Goal: Transaction & Acquisition: Purchase product/service

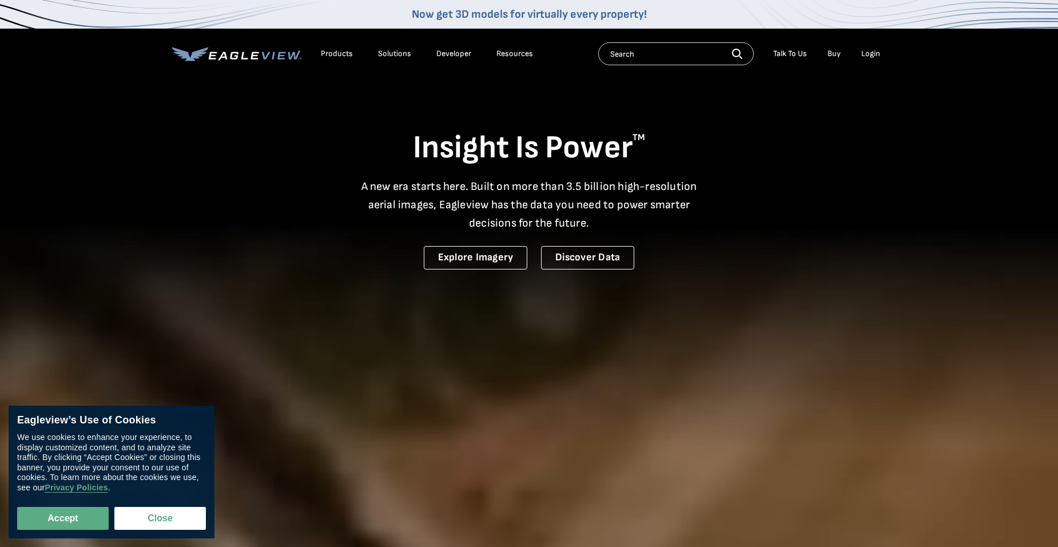
click at [873, 53] on div "Login" at bounding box center [870, 54] width 19 height 10
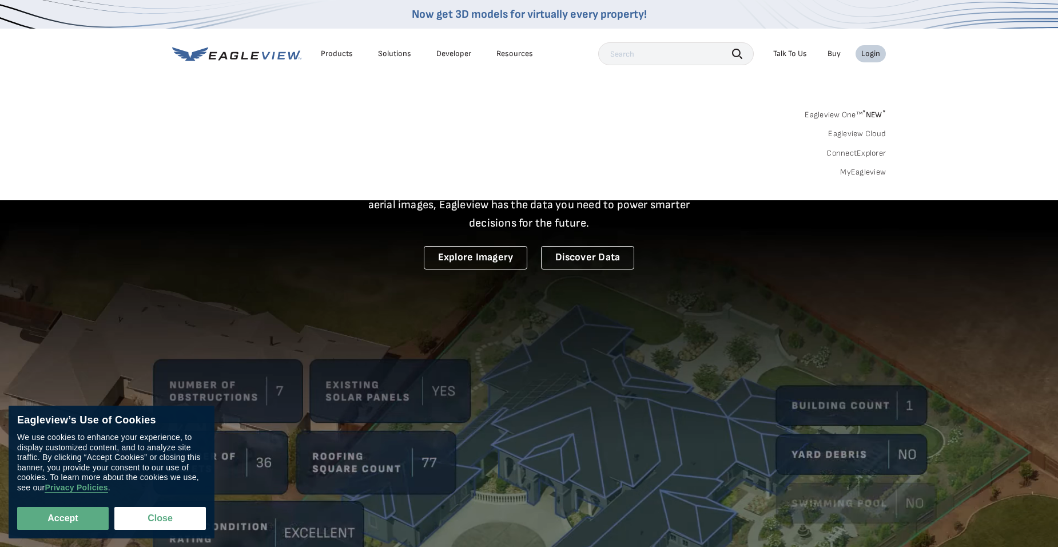
click at [873, 51] on div "Login" at bounding box center [870, 54] width 19 height 10
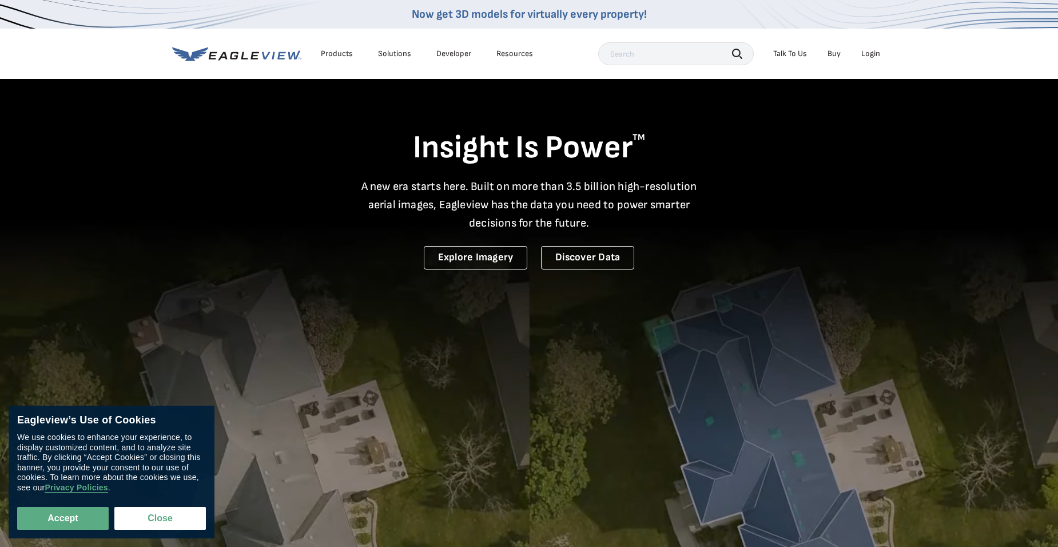
click at [865, 53] on div "Login" at bounding box center [870, 54] width 19 height 10
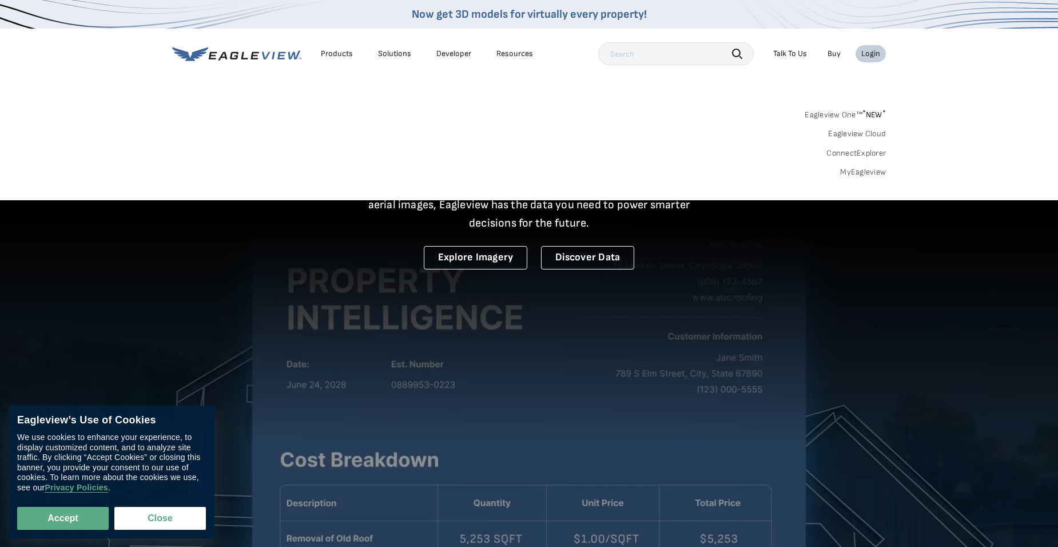
click at [855, 112] on link "Eagleview One™ * NEW *" at bounding box center [845, 112] width 81 height 13
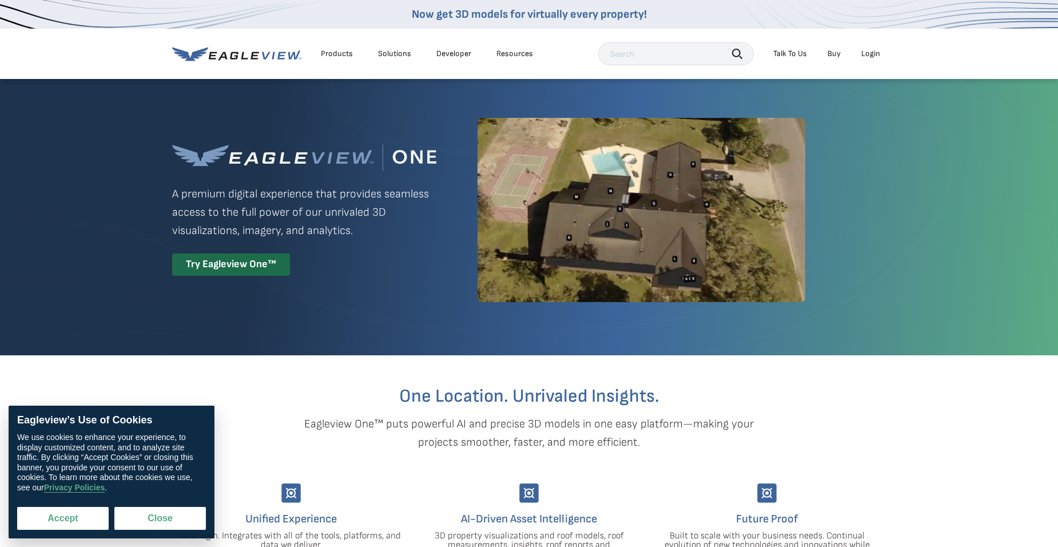
click at [73, 523] on button "Accept" at bounding box center [63, 518] width 92 height 23
checkbox input "true"
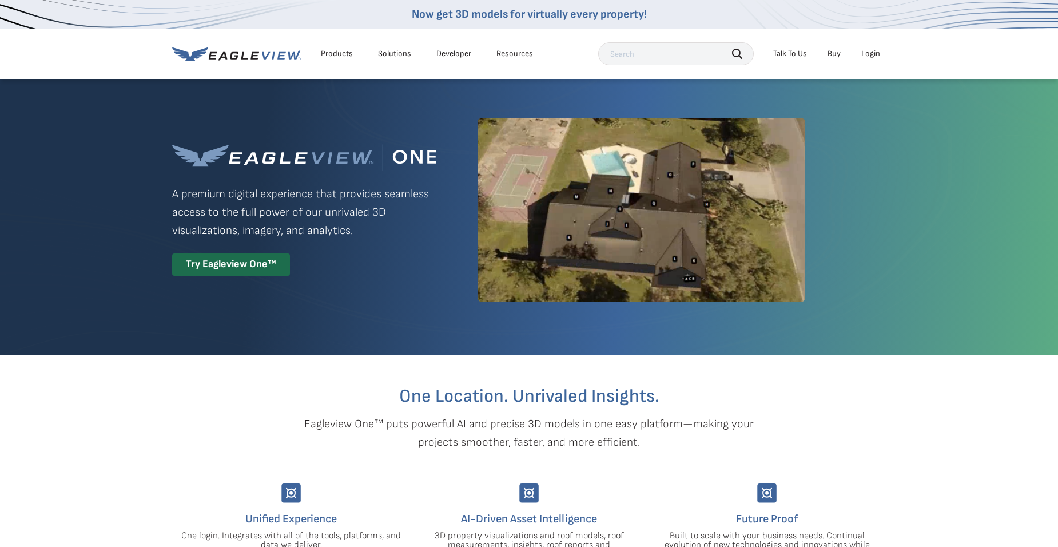
click at [864, 54] on div "Login" at bounding box center [870, 54] width 19 height 10
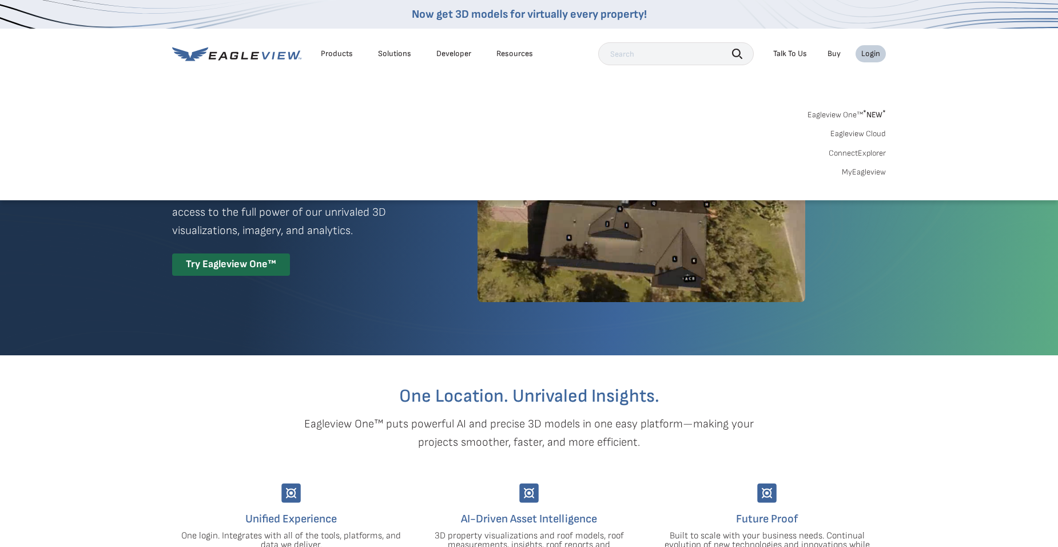
click at [870, 173] on link "MyEagleview" at bounding box center [864, 172] width 44 height 10
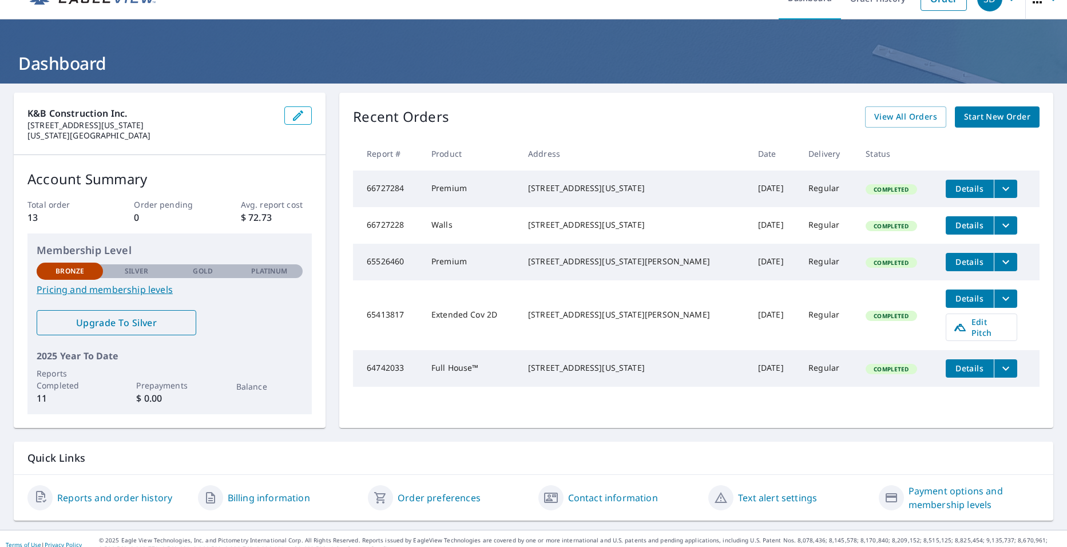
scroll to position [34, 0]
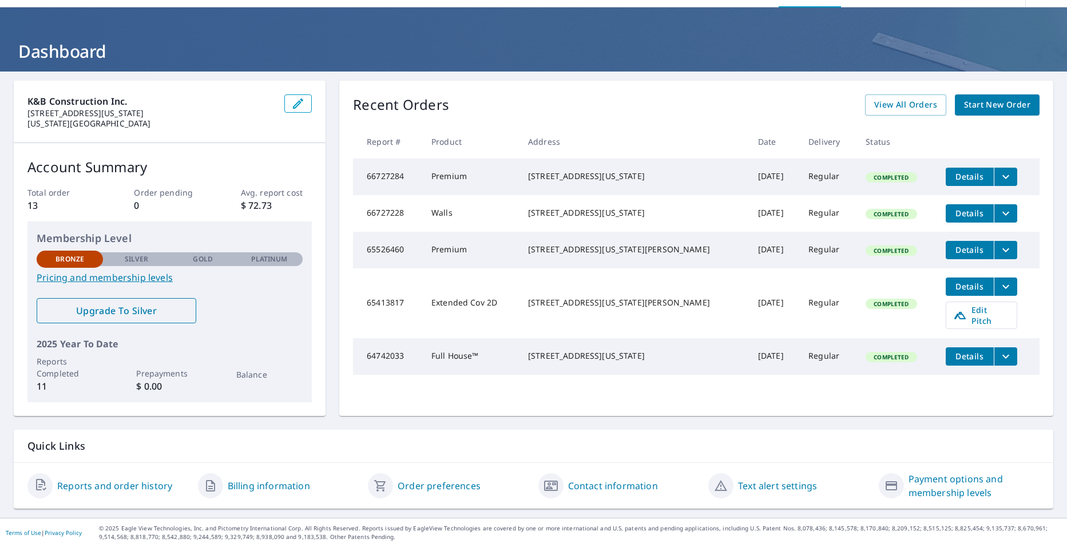
click at [166, 312] on span "Upgrade To Silver" at bounding box center [116, 310] width 141 height 13
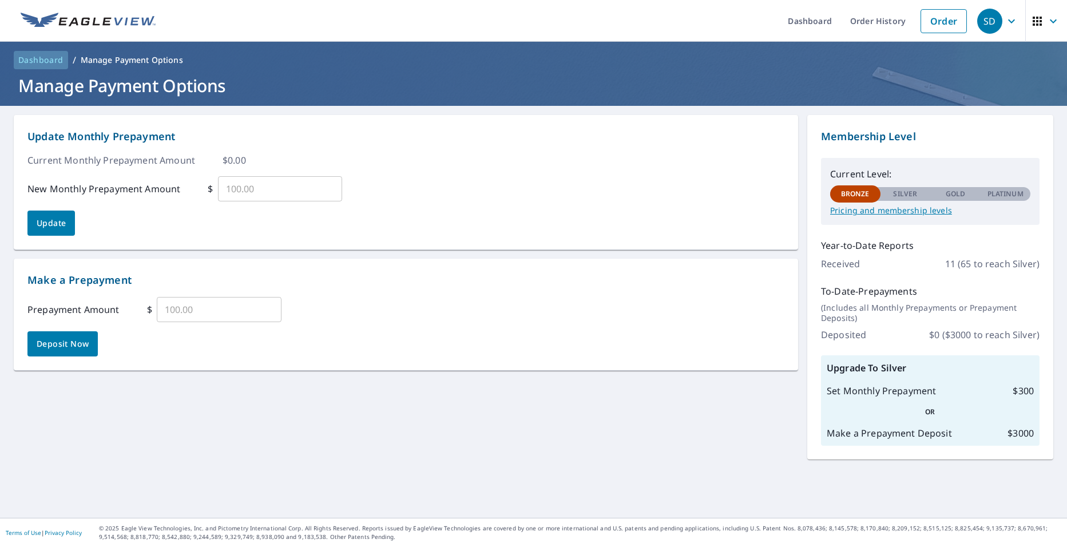
click at [30, 62] on span "Dashboard" at bounding box center [40, 59] width 45 height 11
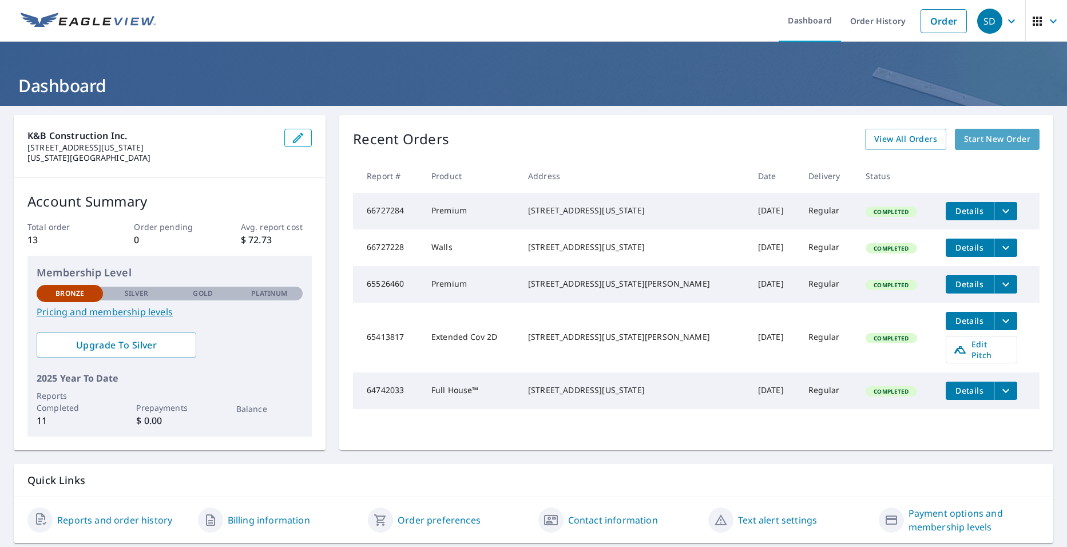
click at [1007, 142] on span "Start New Order" at bounding box center [997, 139] width 66 height 14
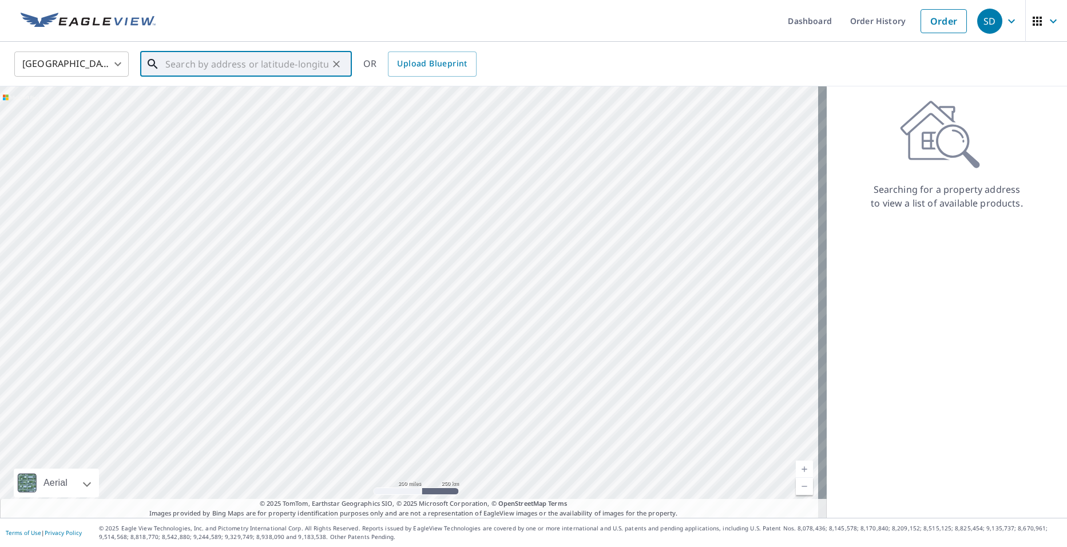
click at [244, 65] on input "text" at bounding box center [246, 64] width 163 height 32
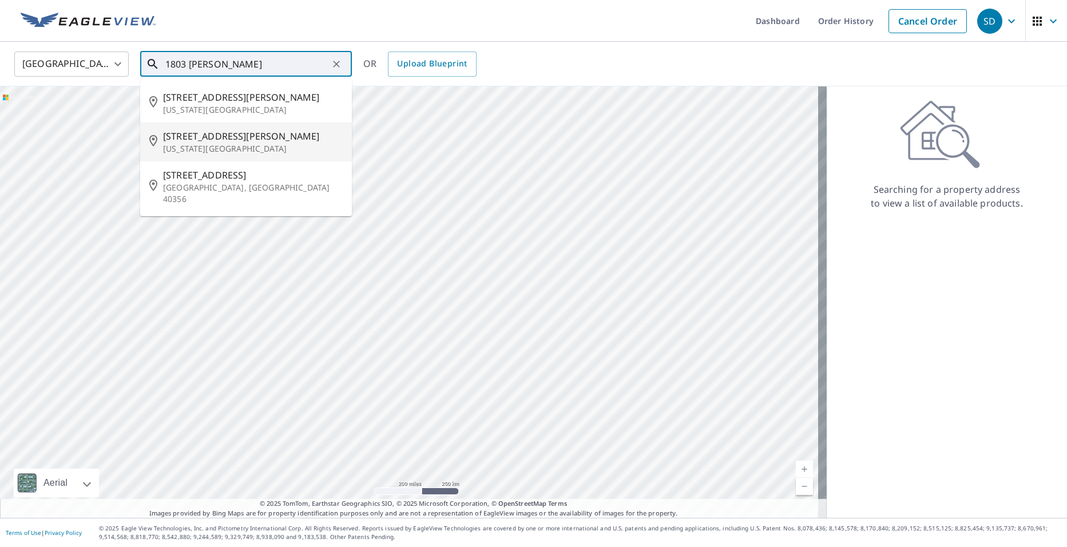
click at [228, 141] on span "[STREET_ADDRESS][PERSON_NAME]" at bounding box center [253, 136] width 180 height 14
type input "[STREET_ADDRESS][PERSON_NAME][US_STATE]"
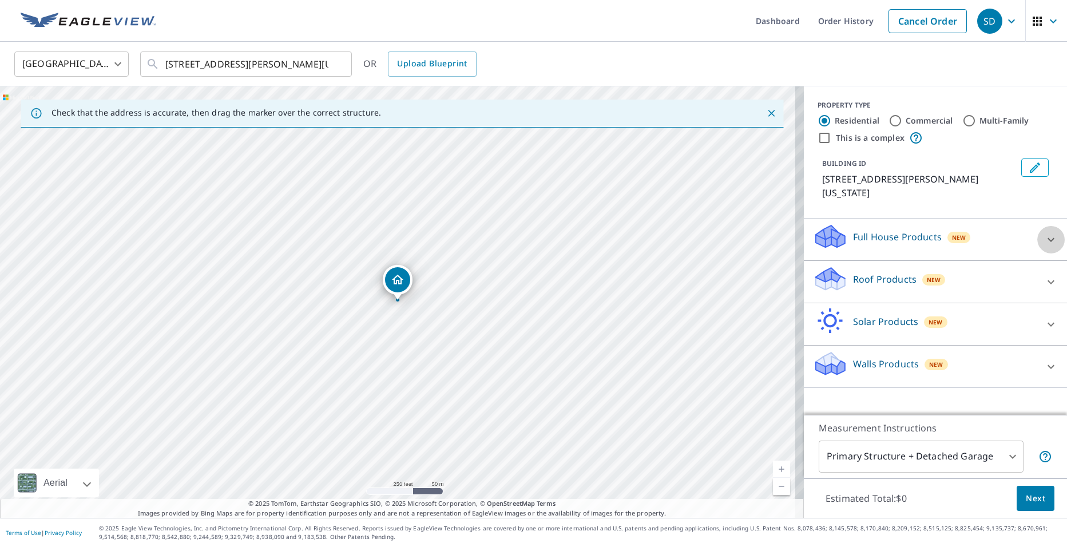
click at [1044, 233] on icon at bounding box center [1051, 240] width 14 height 14
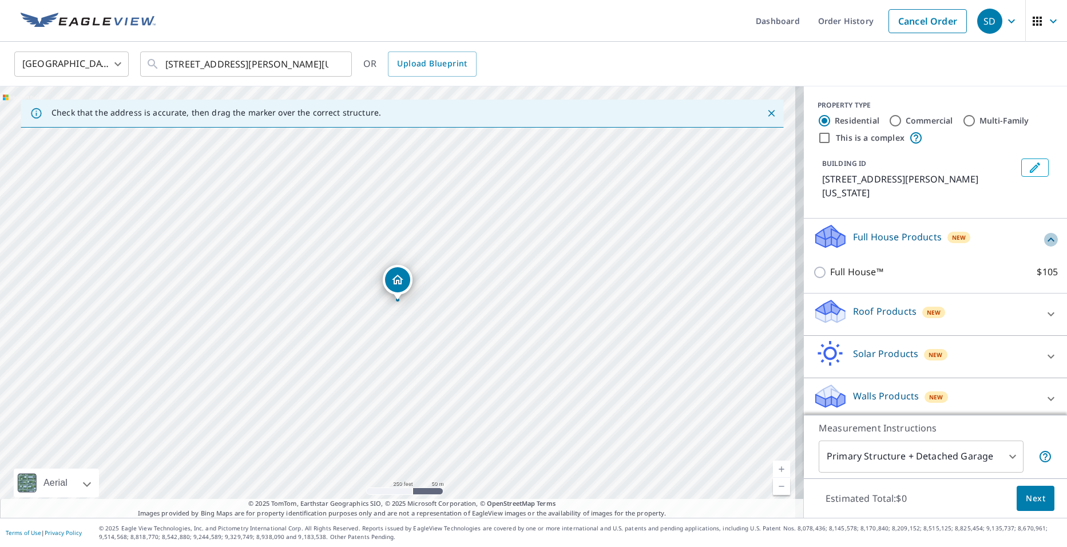
click at [1047, 237] on icon at bounding box center [1050, 239] width 7 height 4
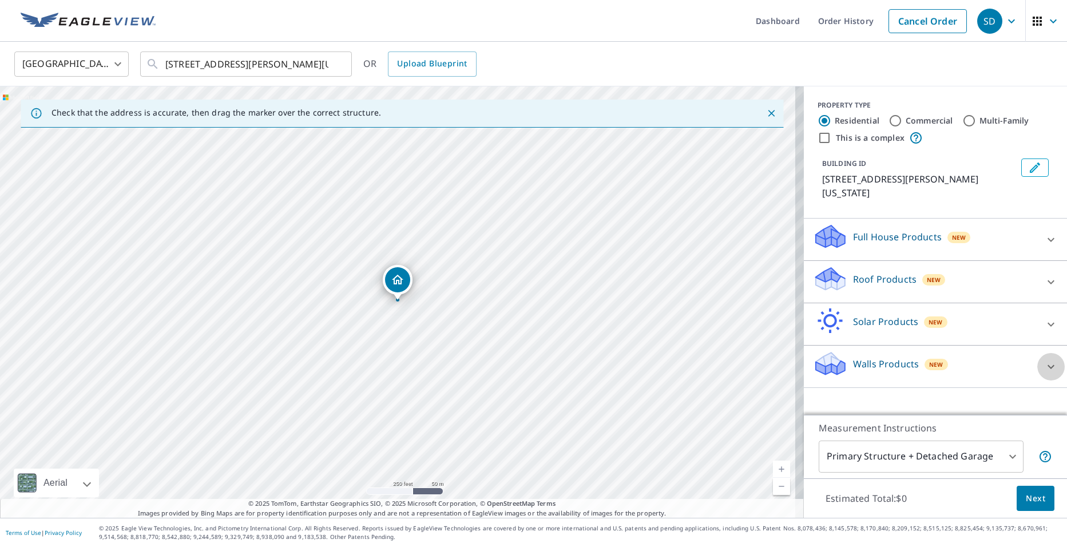
click at [1041, 353] on div at bounding box center [1050, 366] width 27 height 27
click at [1044, 360] on icon at bounding box center [1051, 367] width 14 height 14
click at [1044, 233] on icon at bounding box center [1051, 240] width 14 height 14
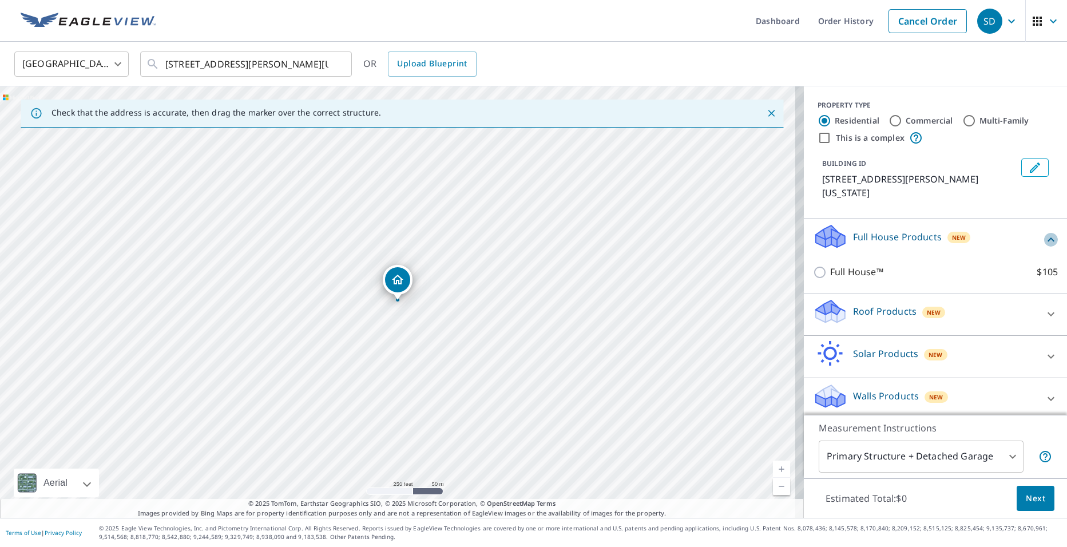
click at [1044, 233] on icon at bounding box center [1051, 240] width 14 height 14
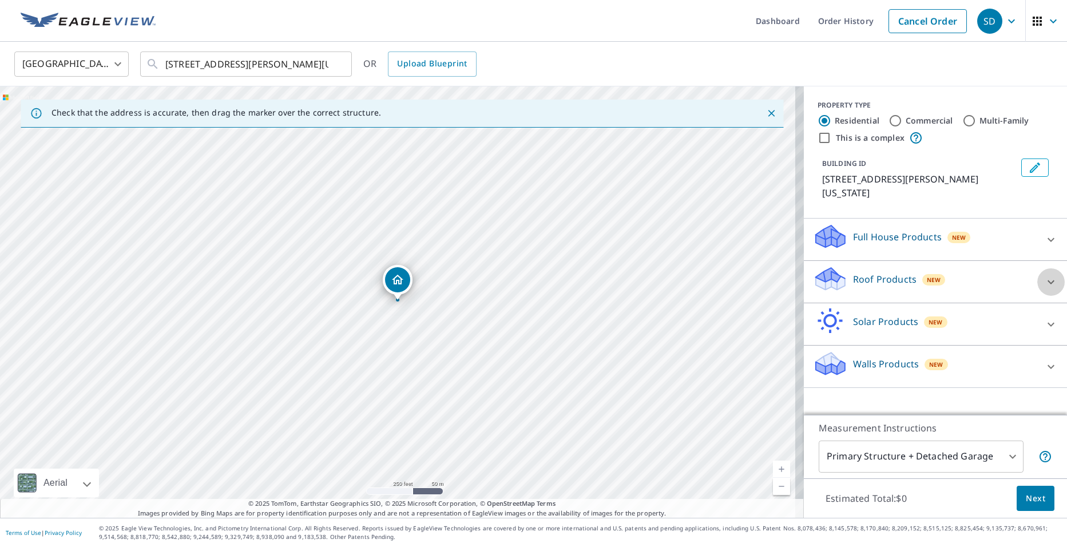
click at [1044, 275] on icon at bounding box center [1051, 282] width 14 height 14
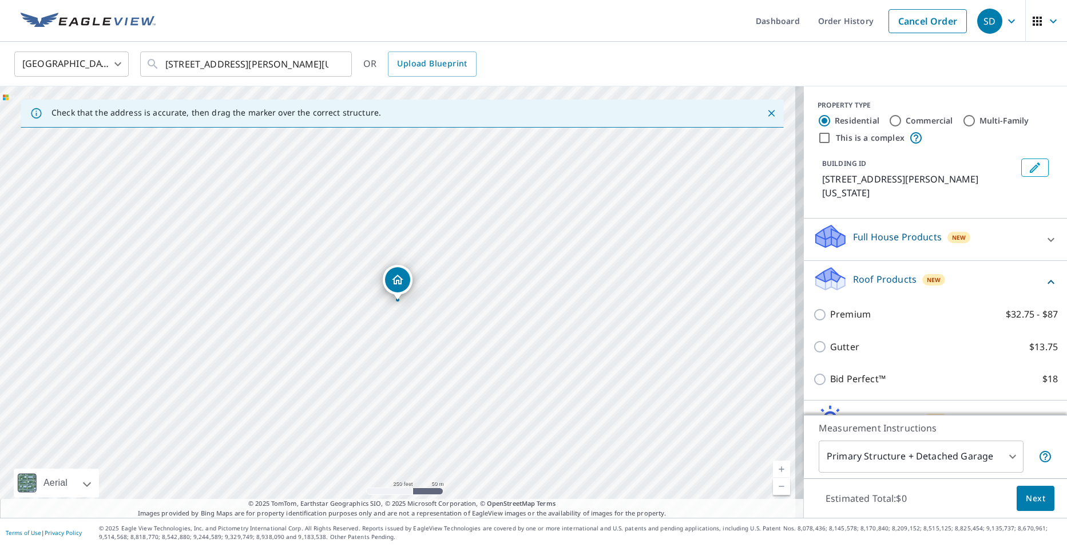
scroll to position [57, 0]
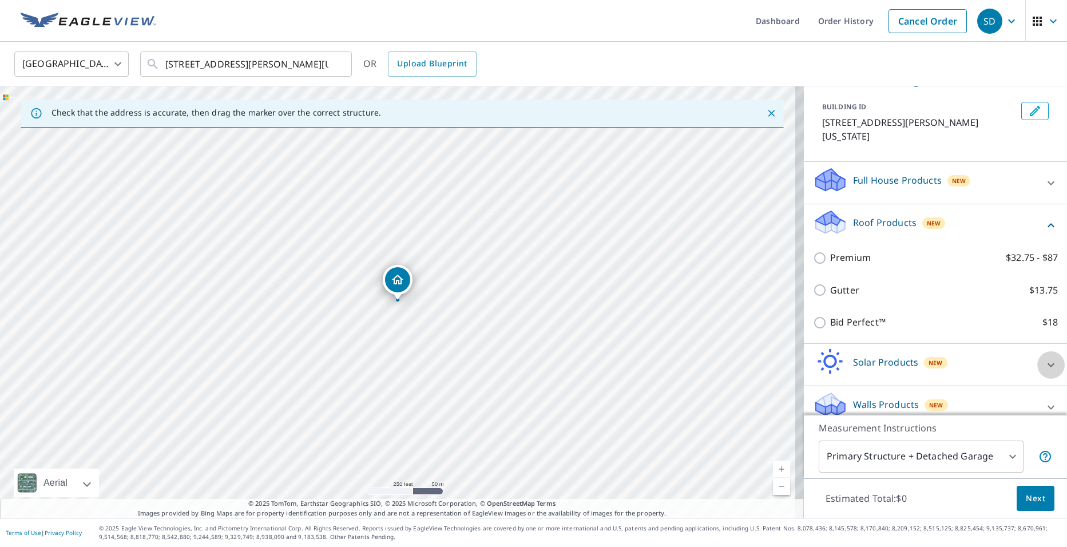
click at [1044, 358] on icon at bounding box center [1051, 365] width 14 height 14
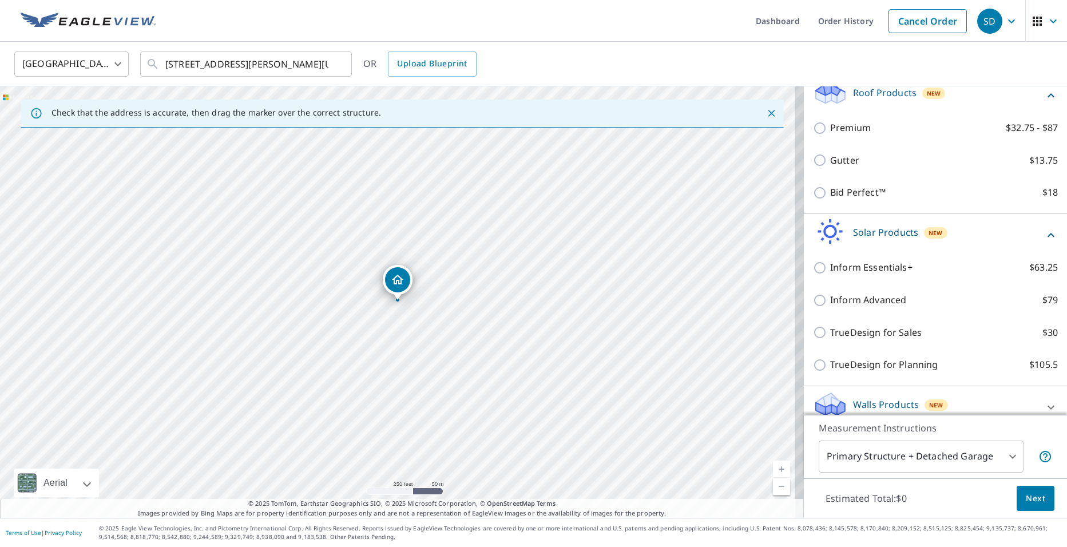
scroll to position [0, 0]
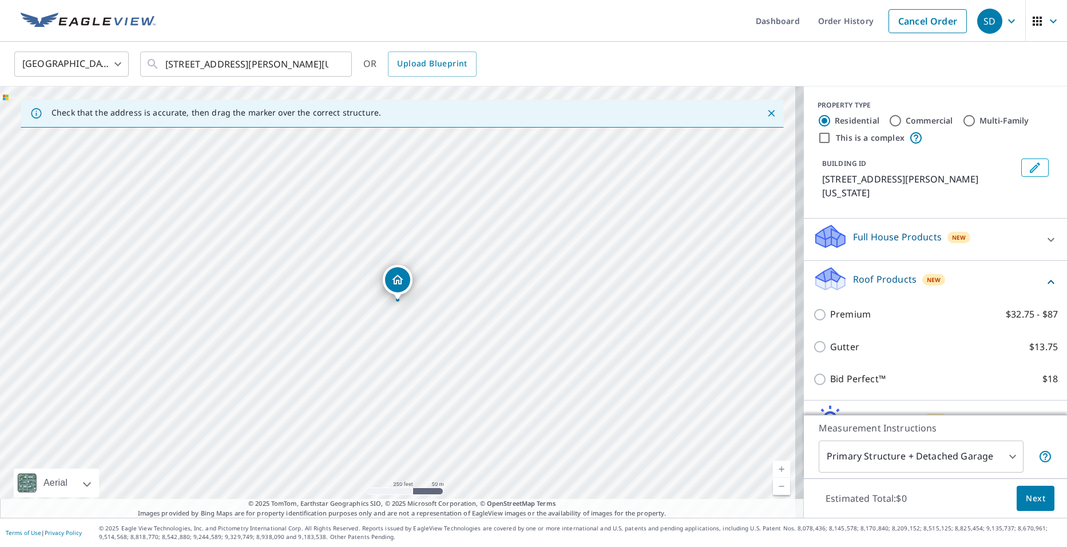
click at [1044, 275] on icon at bounding box center [1051, 282] width 14 height 14
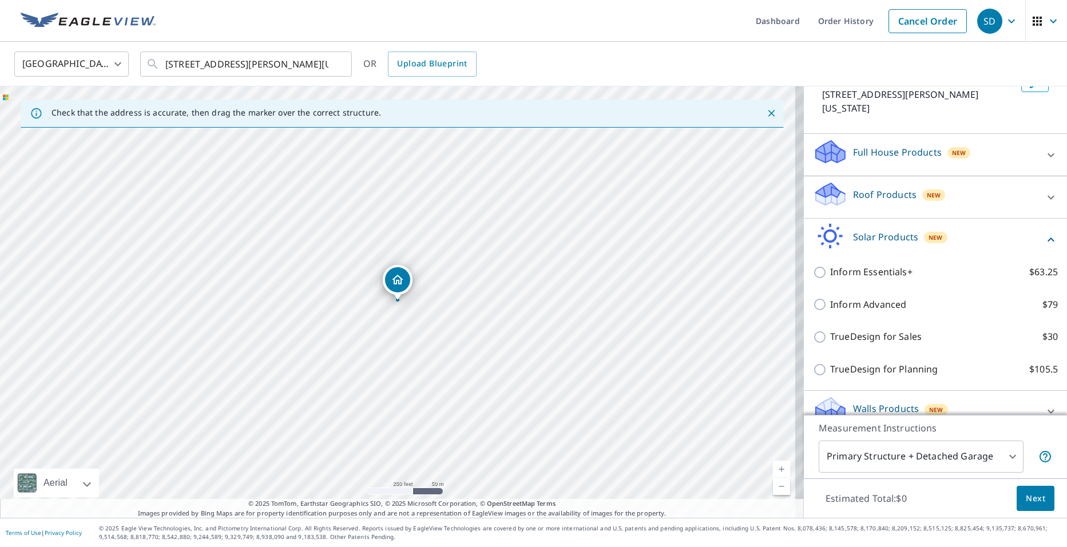
scroll to position [89, 0]
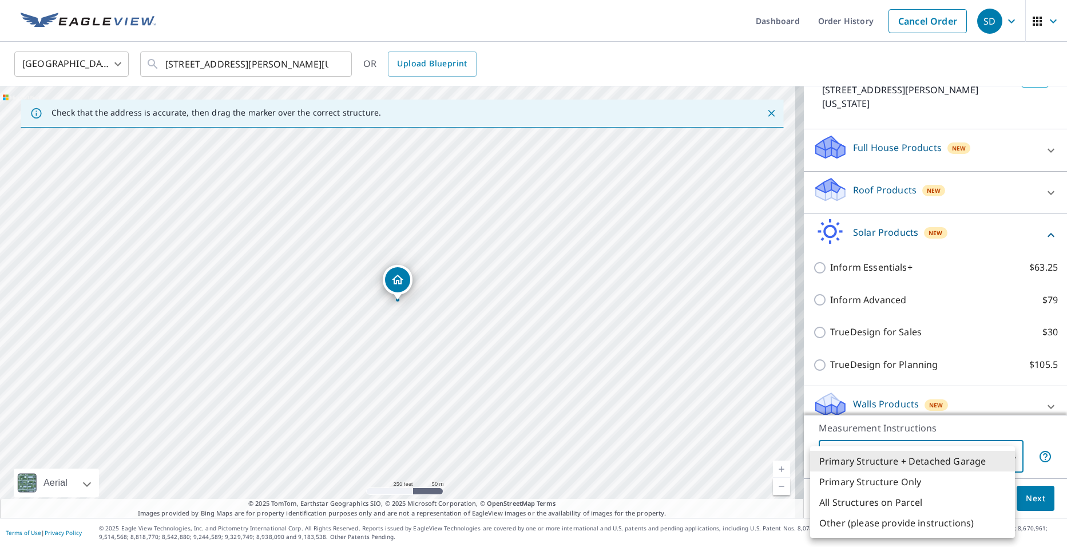
click at [1008, 454] on body "SD SD Dashboard Order History Cancel Order SD [GEOGRAPHIC_DATA] [GEOGRAPHIC_DAT…" at bounding box center [533, 273] width 1067 height 547
click at [979, 487] on li "Primary Structure Only" at bounding box center [912, 481] width 205 height 21
type input "2"
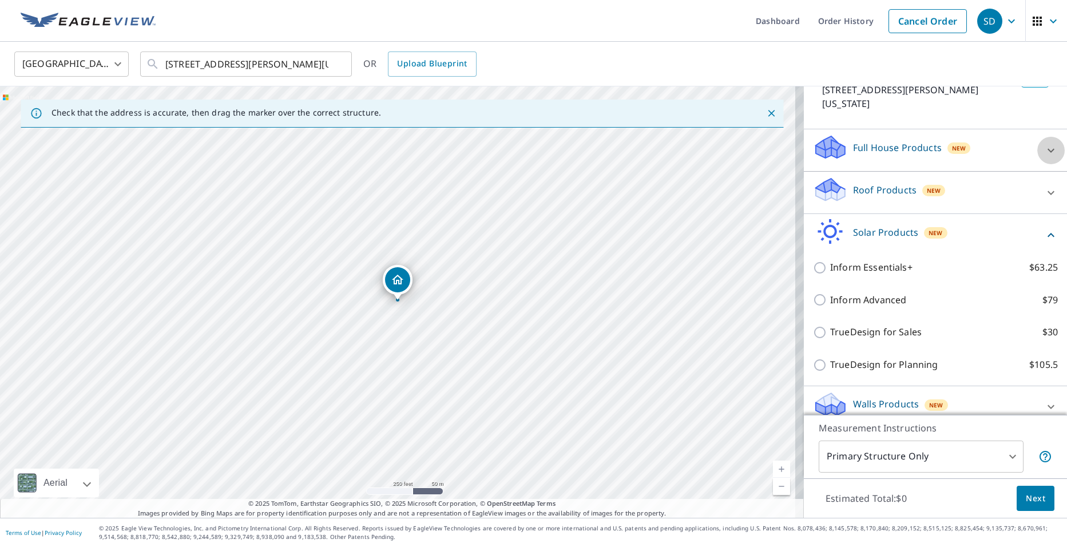
click at [1037, 137] on div at bounding box center [1050, 150] width 27 height 27
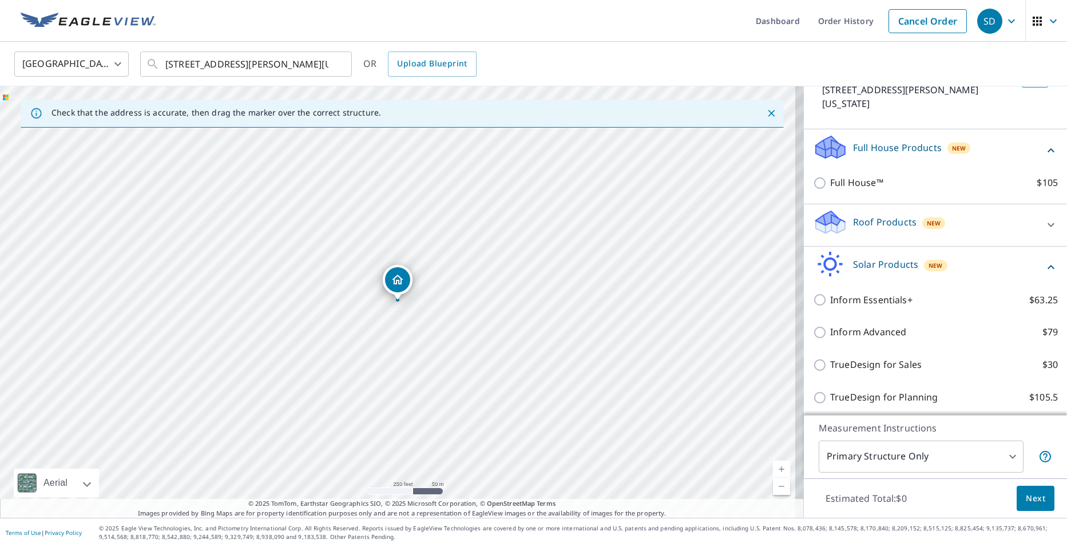
click at [1040, 140] on div "Full House Products New Full House™ $105" at bounding box center [935, 166] width 263 height 75
click at [1047, 148] on icon at bounding box center [1050, 150] width 7 height 4
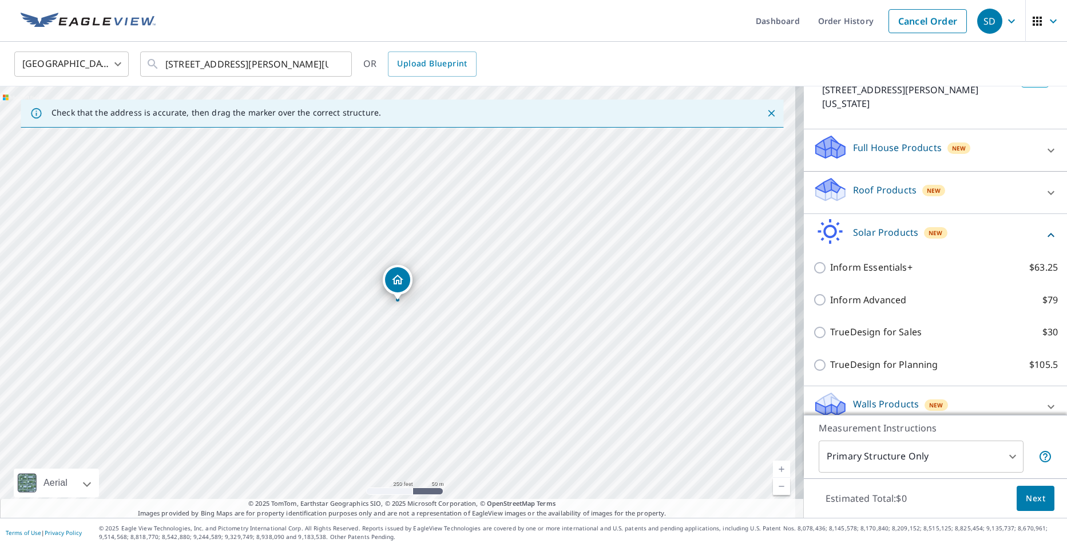
click at [1044, 228] on icon at bounding box center [1051, 235] width 14 height 14
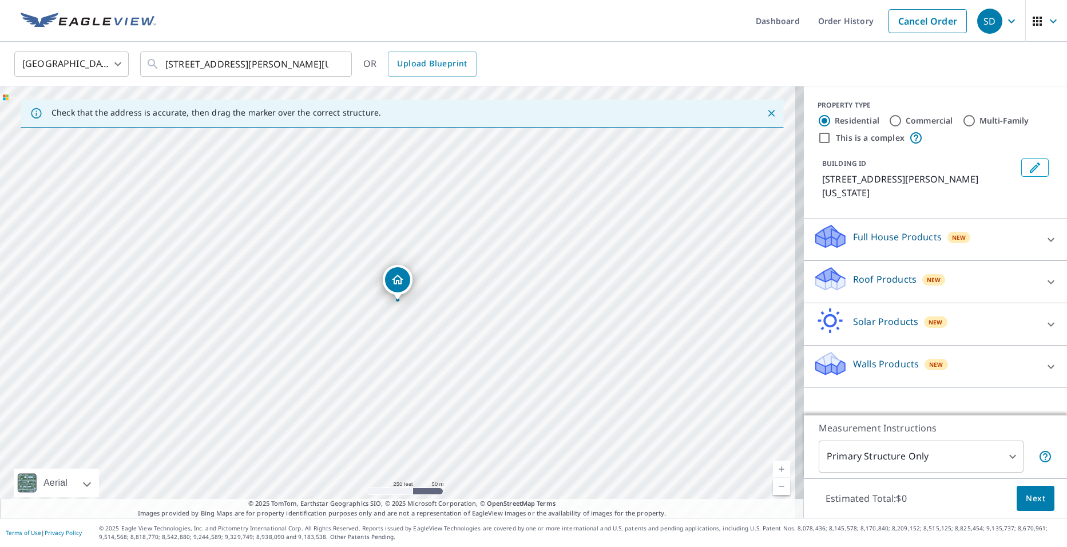
scroll to position [0, 0]
click at [829, 225] on icon at bounding box center [830, 232] width 29 height 14
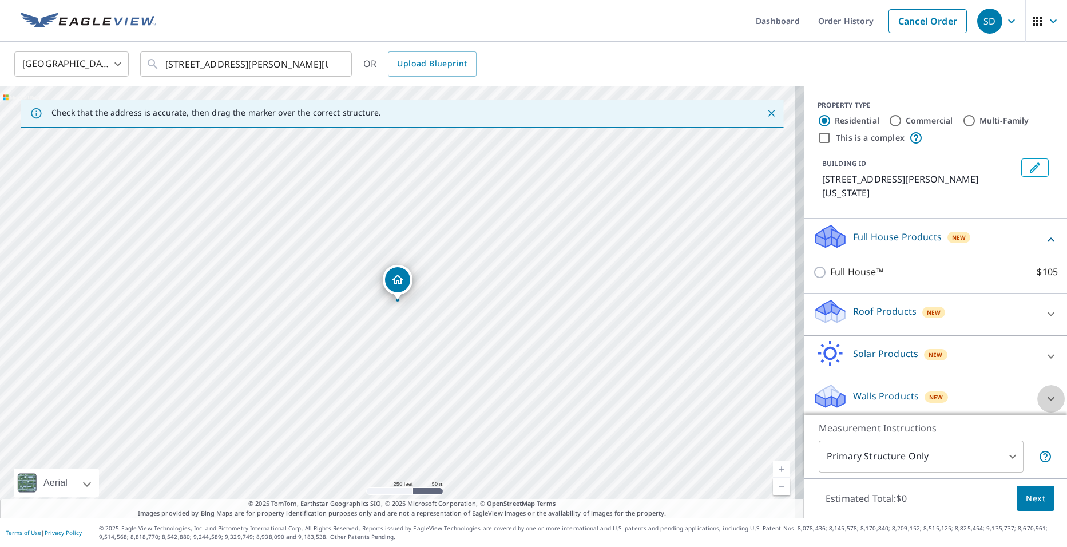
click at [1044, 392] on icon at bounding box center [1051, 399] width 14 height 14
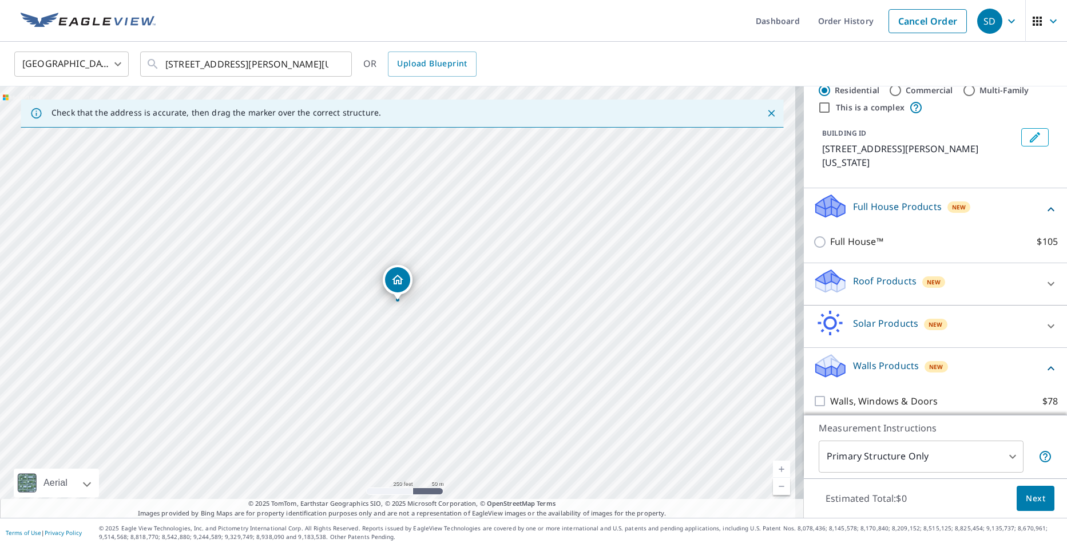
scroll to position [57, 0]
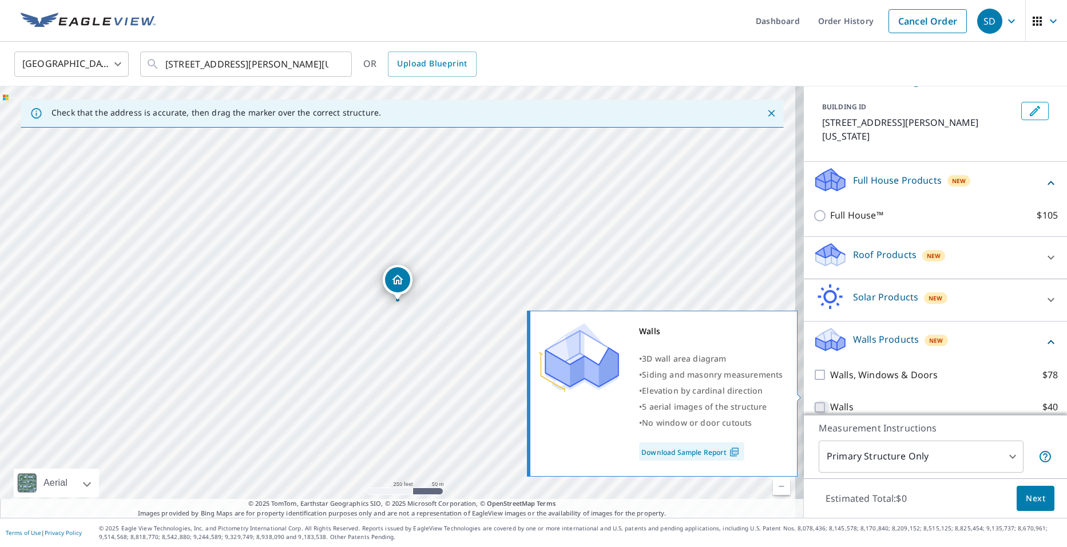
click at [813, 400] on input "Walls $40" at bounding box center [821, 407] width 17 height 14
checkbox input "true"
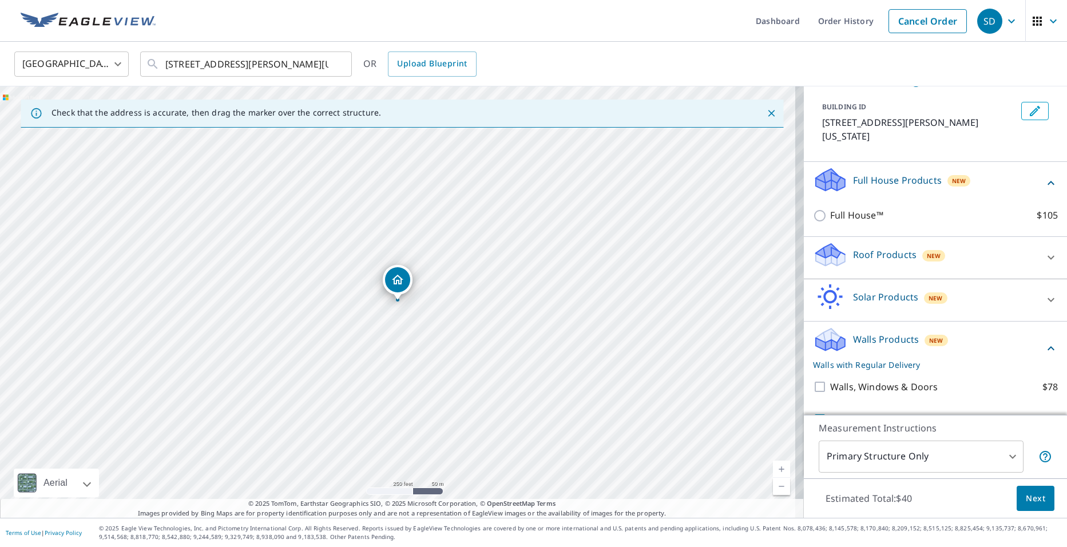
scroll to position [94, 0]
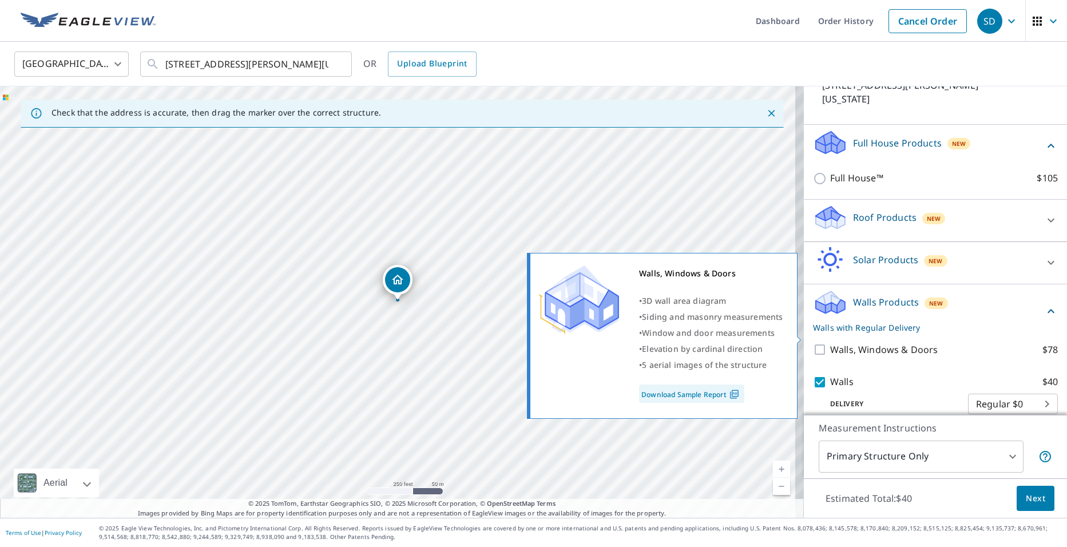
click at [814, 343] on input "Walls, Windows & Doors $78" at bounding box center [821, 350] width 17 height 14
checkbox input "true"
checkbox input "false"
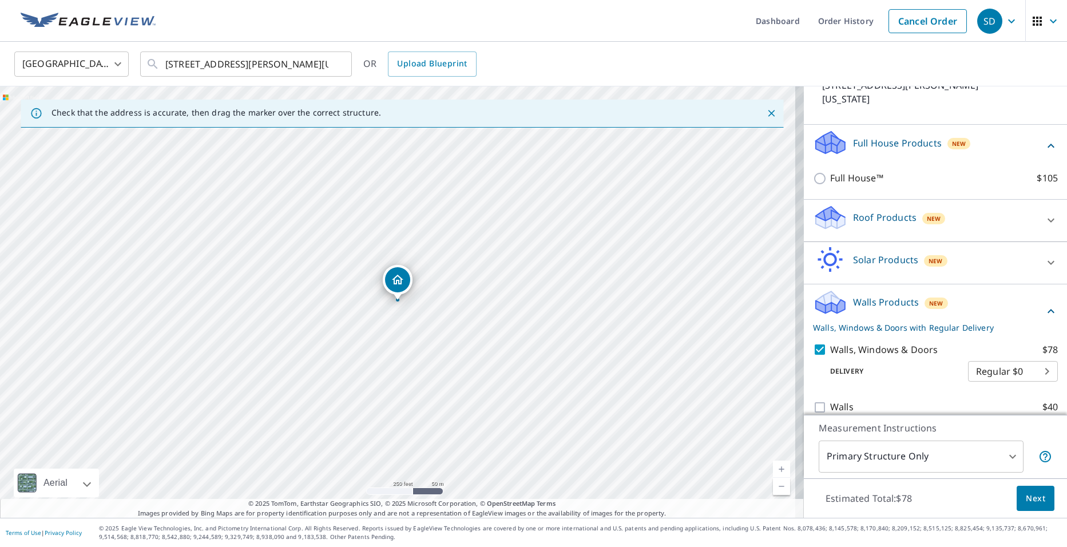
click at [995, 456] on body "SD SD Dashboard Order History Cancel Order SD [GEOGRAPHIC_DATA] [GEOGRAPHIC_DAT…" at bounding box center [533, 273] width 1067 height 547
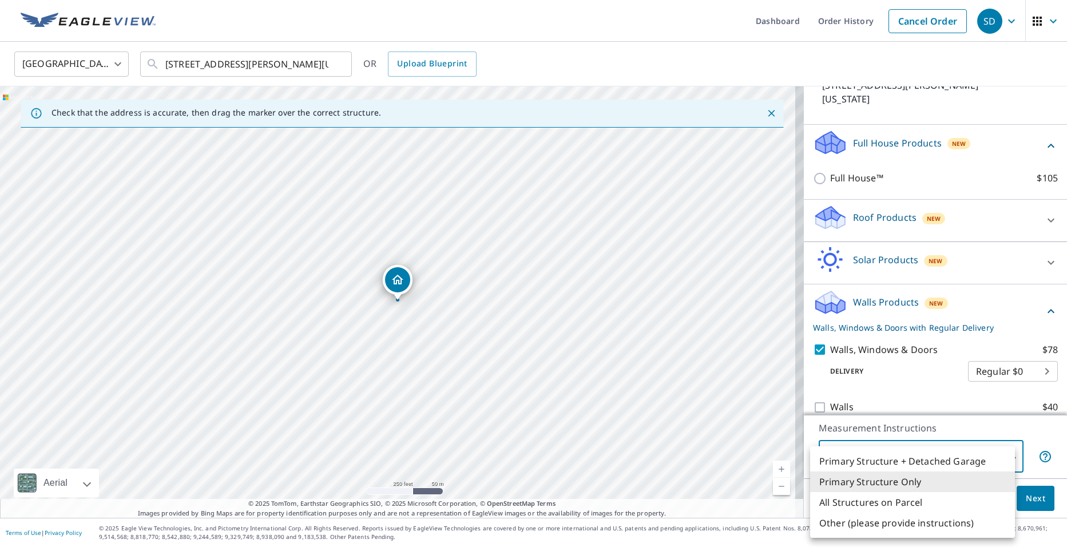
click at [901, 481] on li "Primary Structure Only" at bounding box center [912, 481] width 205 height 21
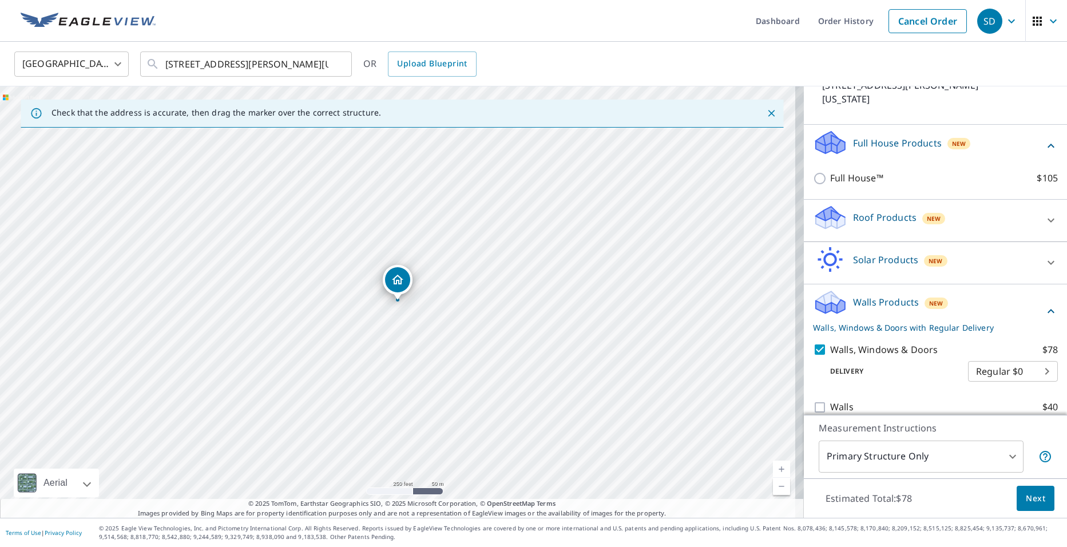
click at [1032, 428] on p "Measurement Instructions" at bounding box center [934, 428] width 233 height 14
click at [1025, 504] on span "Next" at bounding box center [1034, 498] width 19 height 14
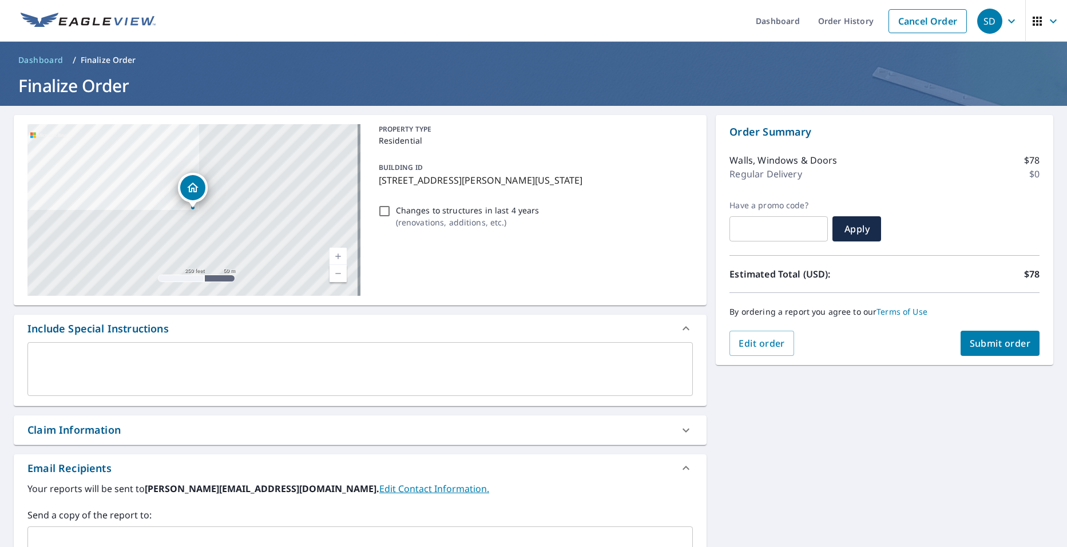
click at [379, 211] on input "Changes to structures in last 4 years ( renovations, additions, etc. )" at bounding box center [384, 211] width 14 height 14
checkbox input "true"
click at [975, 341] on span "Submit order" at bounding box center [999, 343] width 61 height 13
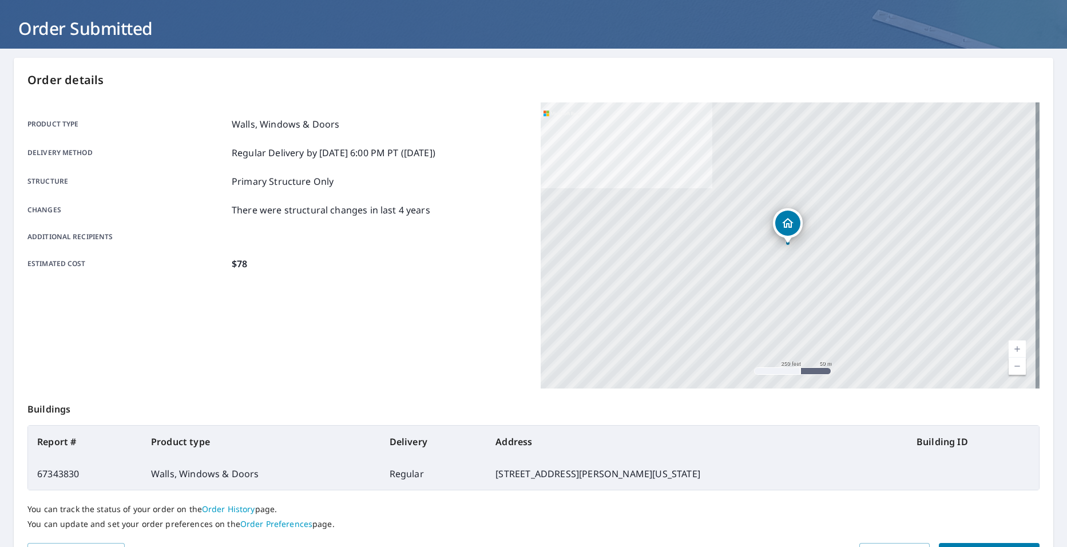
scroll to position [126, 0]
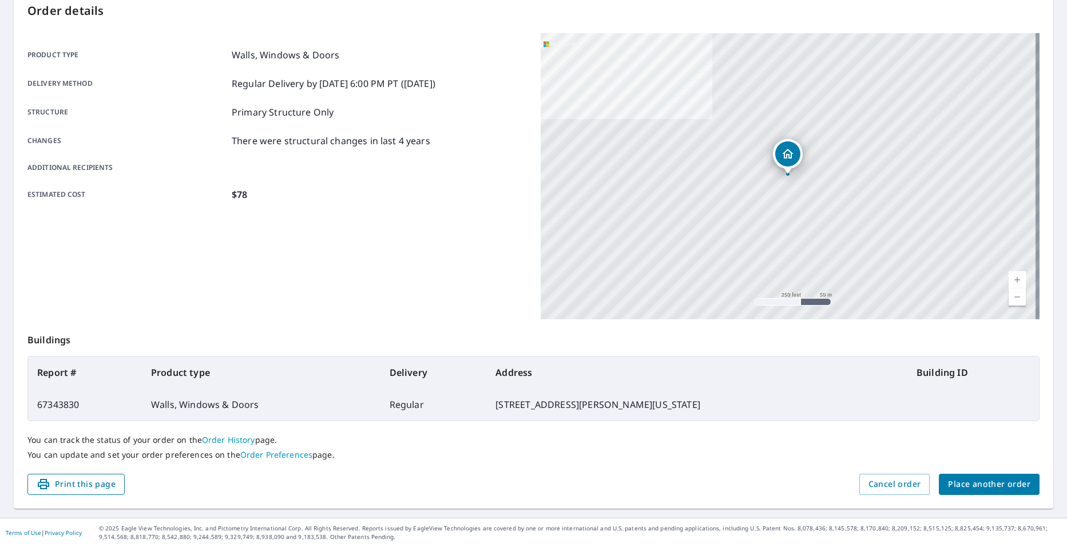
click at [97, 486] on span "Print this page" at bounding box center [76, 484] width 79 height 14
